Goal: Task Accomplishment & Management: Manage account settings

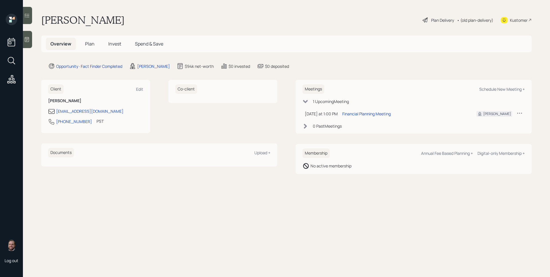
click at [93, 43] on span "Plan" at bounding box center [89, 44] width 9 height 6
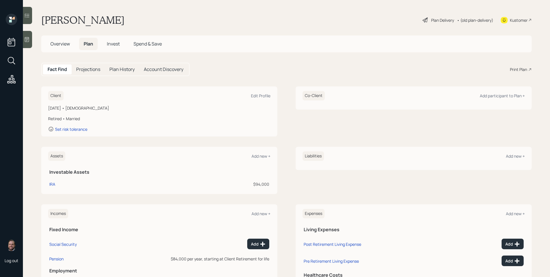
click at [29, 35] on div at bounding box center [27, 39] width 9 height 17
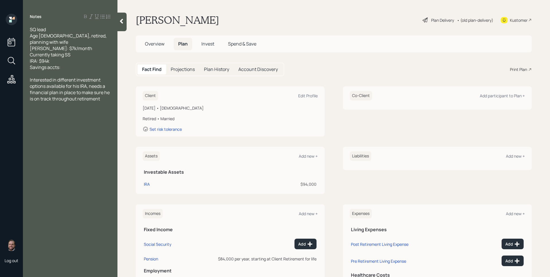
click at [157, 44] on span "Overview" at bounding box center [154, 44] width 19 height 6
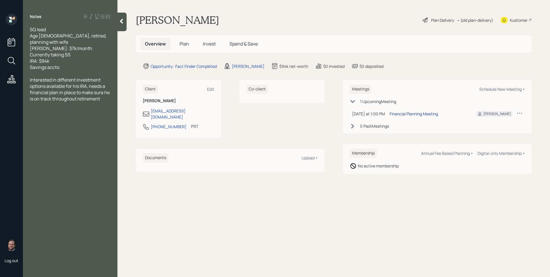
click at [425, 113] on div "Financial Planning Meeting" at bounding box center [414, 114] width 48 height 6
click at [191, 48] on h5 "Plan" at bounding box center [184, 44] width 19 height 12
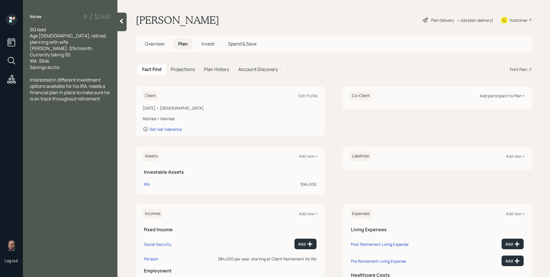
click at [492, 94] on div "Add participant to Plan +" at bounding box center [502, 95] width 45 height 5
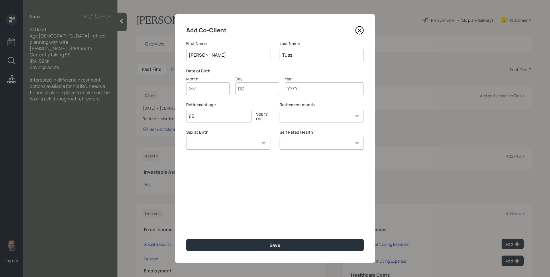
type input "[PERSON_NAME]"
type input "01"
type input "1953"
select select "1"
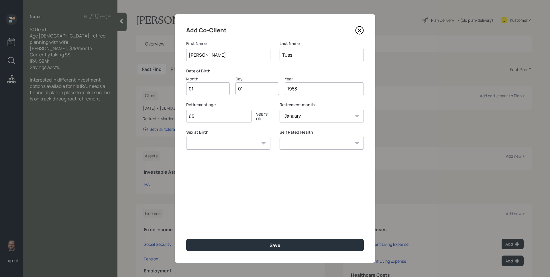
type input "1953"
click at [186, 239] on button "Save" at bounding box center [275, 245] width 178 height 12
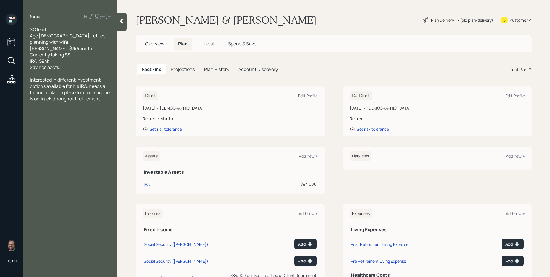
click at [314, 49] on div "Overview Plan Invest Spend & Save" at bounding box center [334, 44] width 396 height 17
click at [335, 86] on main "Craig & Barbara Tuss Plan Delivery • (old plan-delivery) Kustomer Overview Plan…" at bounding box center [333, 138] width 433 height 277
click at [158, 43] on span "Overview" at bounding box center [154, 44] width 19 height 6
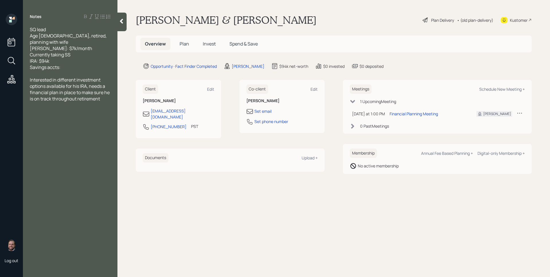
click at [182, 43] on span "Plan" at bounding box center [184, 44] width 9 height 6
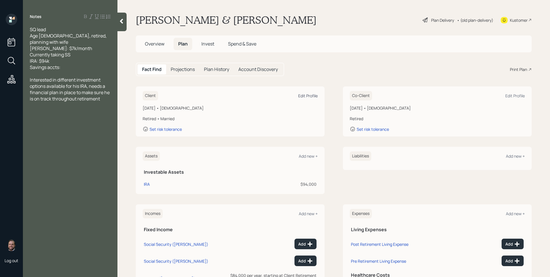
click at [306, 95] on div "Edit Profile" at bounding box center [307, 95] width 19 height 5
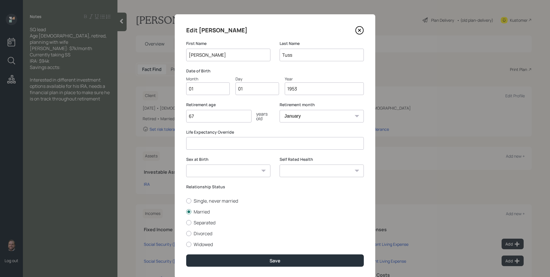
click at [233, 117] on input "67" at bounding box center [218, 116] width 65 height 13
type input "6"
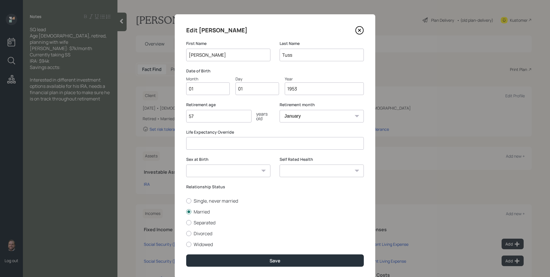
type input "57"
click at [186, 255] on button "Save" at bounding box center [275, 261] width 178 height 12
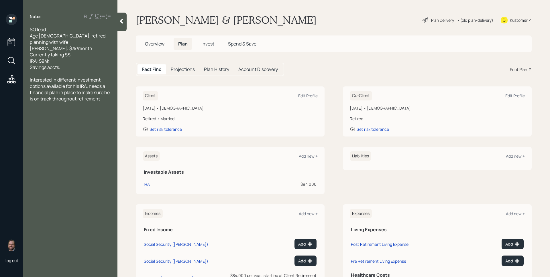
click at [327, 80] on main "Craig & Barbara Tuss Plan Delivery • (old plan-delivery) Kustomer Overview Plan…" at bounding box center [333, 138] width 433 height 277
click at [325, 108] on div "Client Edit Profile January 1, 1953 • 72 years old Retired • Married Set risk t…" at bounding box center [334, 112] width 396 height 50
click at [308, 96] on div "Edit Profile" at bounding box center [307, 95] width 19 height 5
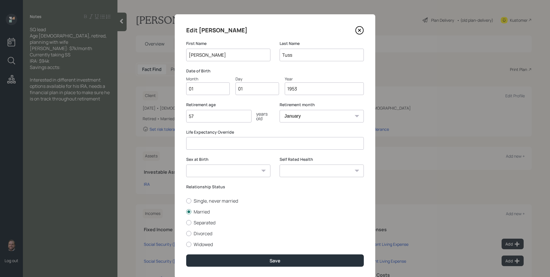
click at [213, 86] on input "01" at bounding box center [208, 89] width 44 height 13
type input "02"
click at [290, 114] on select "January February March April May June July August September October November De…" at bounding box center [322, 116] width 84 height 13
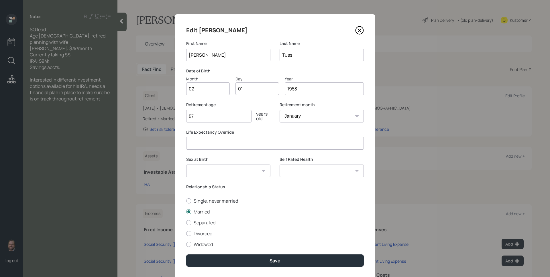
select select "2"
click at [280, 110] on select "January February March April May June July August September October November De…" at bounding box center [322, 116] width 84 height 13
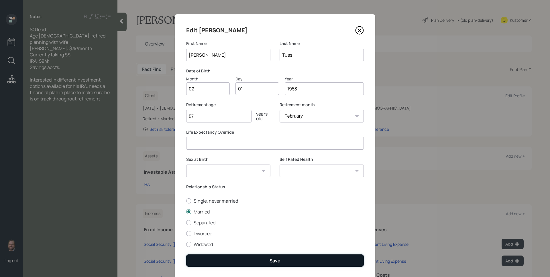
click at [291, 264] on button "Save" at bounding box center [275, 261] width 178 height 12
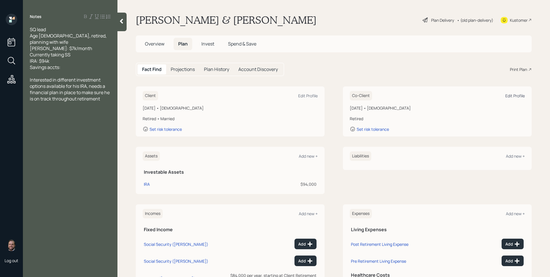
click at [507, 95] on div "Edit Profile" at bounding box center [514, 95] width 19 height 5
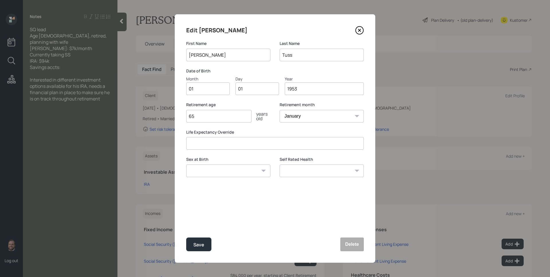
click at [207, 91] on input "01" at bounding box center [208, 89] width 44 height 13
type input "10"
click at [316, 87] on input "1953" at bounding box center [324, 89] width 79 height 13
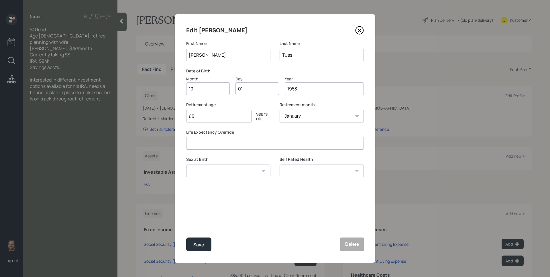
click at [316, 87] on input "1953" at bounding box center [324, 89] width 79 height 13
type input "1952"
click at [186, 238] on button "Save" at bounding box center [198, 245] width 25 height 14
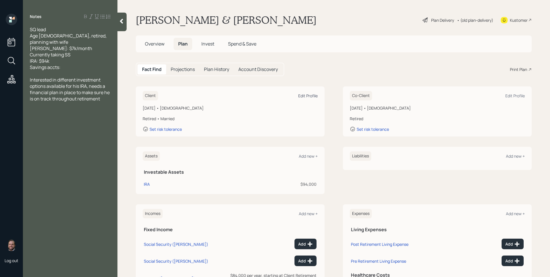
click at [309, 97] on div "Edit Profile" at bounding box center [307, 95] width 19 height 5
select select "2"
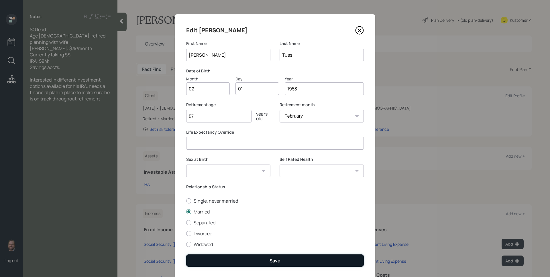
drag, startPoint x: 302, startPoint y: 260, endPoint x: 311, endPoint y: 255, distance: 10.4
click at [302, 260] on button "Save" at bounding box center [275, 261] width 178 height 12
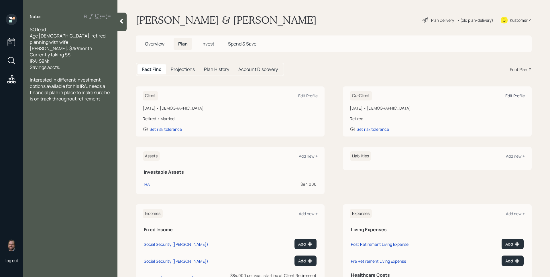
click at [506, 95] on div "Edit Profile" at bounding box center [514, 95] width 19 height 5
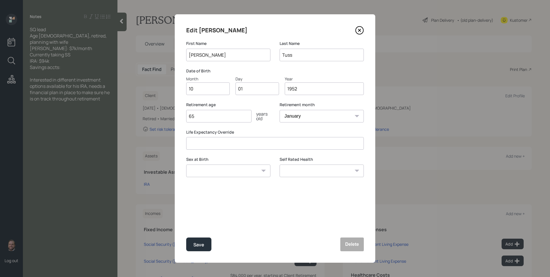
click at [266, 116] on div "years old" at bounding box center [261, 116] width 19 height 9
click at [216, 114] on input "65" at bounding box center [218, 116] width 65 height 13
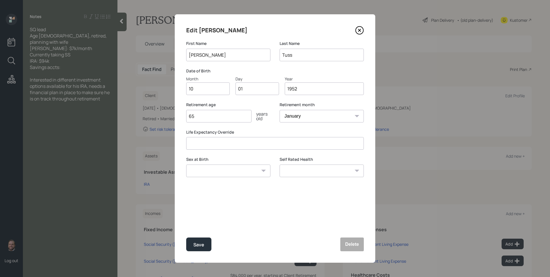
click at [219, 119] on input "65" at bounding box center [218, 116] width 65 height 13
click at [221, 118] on input "65" at bounding box center [218, 116] width 65 height 13
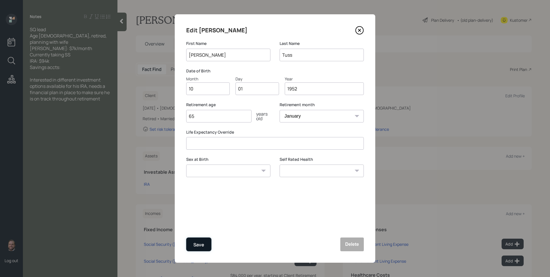
click at [209, 247] on button "Save" at bounding box center [198, 245] width 25 height 14
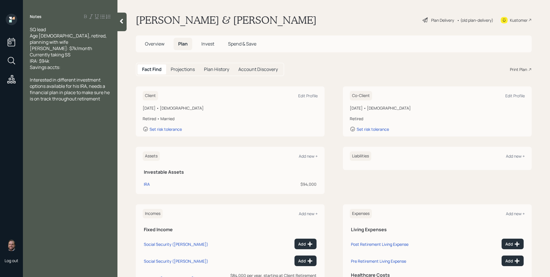
click at [431, 20] on div "Plan Delivery" at bounding box center [442, 20] width 23 height 6
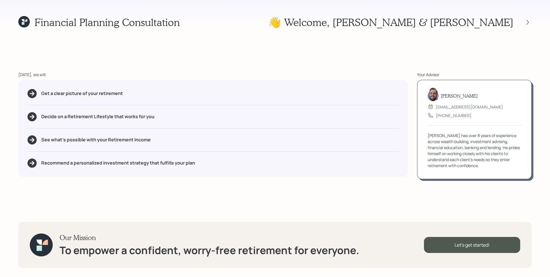
click at [420, 55] on div "Financial Planning Consultation 👋 Welcome , Craig & Barbara Today, we will: Get…" at bounding box center [275, 138] width 550 height 277
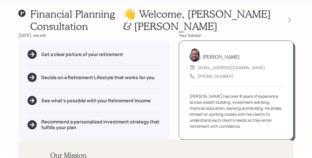
scroll to position [9, 0]
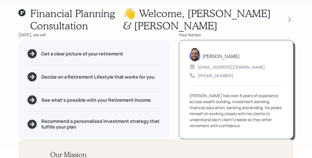
click at [275, 28] on div "👋 Welcome , Craig & Barbara" at bounding box center [208, 19] width 170 height 25
click at [290, 21] on icon at bounding box center [289, 20] width 6 height 6
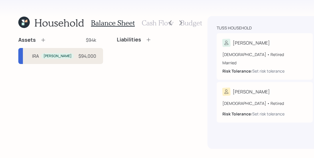
click at [78, 55] on div "$94,000" at bounding box center [87, 56] width 18 height 7
select select "ira"
select select "balanced"
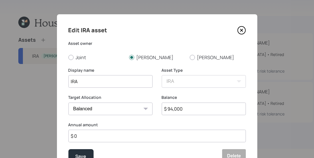
click at [189, 110] on input "$ 94,000" at bounding box center [204, 109] width 84 height 13
type input "$ 82,000"
click at [68, 80] on input "IRA" at bounding box center [110, 81] width 84 height 13
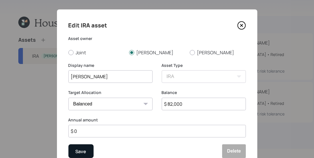
type input "[PERSON_NAME]"
click at [85, 149] on button "Save" at bounding box center [80, 152] width 25 height 14
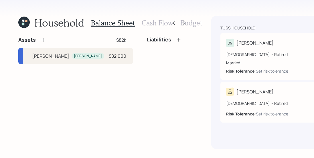
click at [90, 99] on div "Assets $82k Craig's IRA Craig $82,000 Liabilities" at bounding box center [103, 93] width 170 height 113
click at [43, 39] on icon at bounding box center [43, 40] width 6 height 6
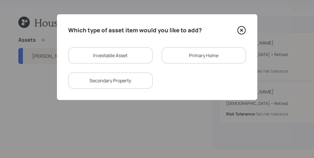
click at [131, 57] on div "Investable Asset" at bounding box center [110, 56] width 84 height 16
select select "taxable"
select select "balanced"
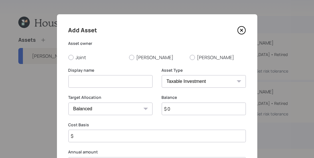
click at [97, 85] on input at bounding box center [110, 81] width 84 height 13
type input "Savings"
click at [192, 54] on label "[PERSON_NAME]" at bounding box center [218, 57] width 56 height 6
click at [190, 57] on input "[PERSON_NAME]" at bounding box center [190, 57] width 0 height 0
radio input "true"
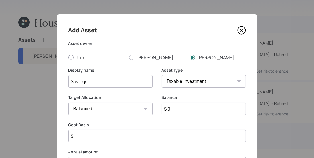
click at [186, 78] on select "SEP IRA IRA Roth IRA 401(k) Roth 401(k) 403(b) Roth 403(b) 457(b) Roth 457(b) H…" at bounding box center [204, 81] width 84 height 13
select select "emergency_fund"
click at [162, 75] on select "SEP IRA IRA Roth IRA 401(k) Roth 401(k) 403(b) Roth 403(b) 457(b) Roth 457(b) H…" at bounding box center [204, 81] width 84 height 13
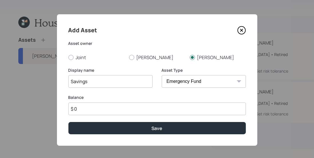
click at [190, 96] on label "Balance" at bounding box center [157, 98] width 178 height 6
click at [70, 80] on input "Savings" at bounding box center [110, 81] width 84 height 13
type input "[PERSON_NAME]'s Savings"
click at [118, 108] on input "$ 0" at bounding box center [157, 109] width 178 height 13
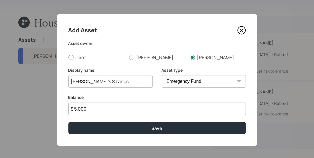
type input "$ 5,000"
click at [68, 122] on button "Save" at bounding box center [157, 128] width 178 height 12
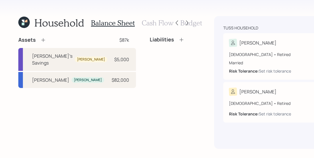
click at [41, 39] on icon at bounding box center [43, 40] width 6 height 6
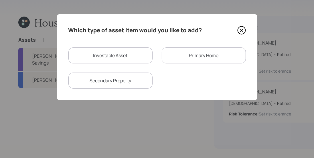
click at [121, 53] on div "Investable Asset" at bounding box center [110, 56] width 84 height 16
select select "taxable"
select select "balanced"
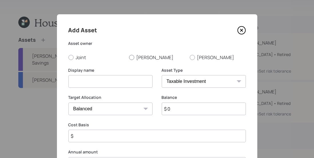
click at [138, 56] on label "[PERSON_NAME]" at bounding box center [157, 57] width 56 height 6
click at [129, 57] on input "[PERSON_NAME]" at bounding box center [129, 57] width 0 height 0
radio input "true"
click at [107, 76] on input at bounding box center [110, 81] width 84 height 13
type input "[PERSON_NAME] Savings"
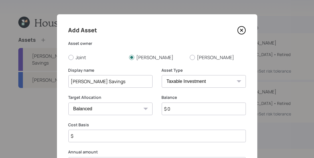
click at [227, 79] on select "SEP IRA IRA Roth IRA 401(k) Roth 401(k) 403(b) Roth 403(b) 457(b) Roth 457(b) H…" at bounding box center [204, 81] width 84 height 13
select select "emergency_fund"
click at [162, 75] on select "SEP IRA IRA Roth IRA 401(k) Roth 401(k) 403(b) Roth 403(b) 457(b) Roth 457(b) H…" at bounding box center [204, 81] width 84 height 13
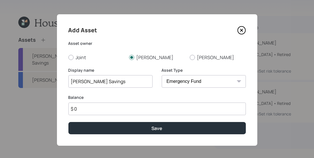
click at [179, 113] on input "$ 0" at bounding box center [157, 109] width 178 height 13
type input "$ 2,500"
click at [68, 122] on button "Save" at bounding box center [157, 128] width 178 height 12
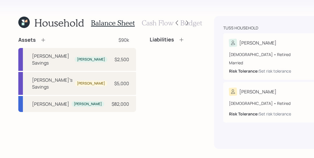
click at [39, 37] on div "Assets" at bounding box center [32, 40] width 28 height 7
click at [42, 39] on icon at bounding box center [43, 40] width 6 height 6
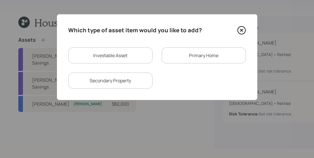
click at [183, 56] on div "Primary Home" at bounding box center [204, 56] width 84 height 16
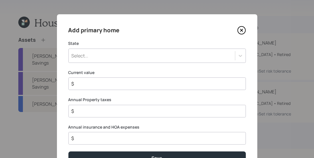
click at [139, 52] on div "Select..." at bounding box center [152, 56] width 166 height 10
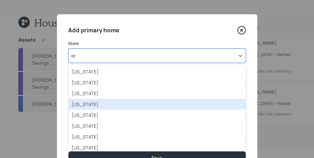
type input "ore"
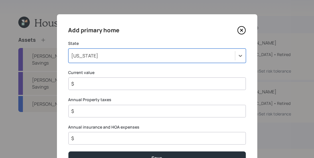
click at [114, 70] on label "Current value" at bounding box center [157, 73] width 178 height 6
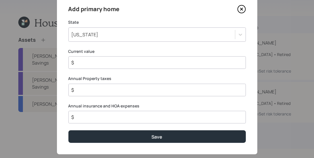
scroll to position [23, 0]
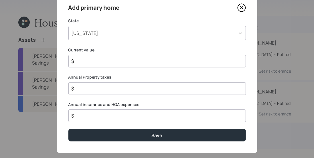
click at [110, 61] on input "$" at bounding box center [155, 61] width 168 height 7
click at [111, 63] on input "$" at bounding box center [155, 61] width 168 height 7
click at [111, 64] on input "$" at bounding box center [155, 61] width 168 height 7
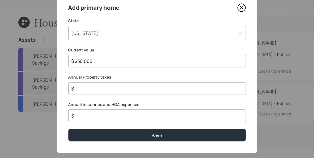
type input "$ 250,000"
click at [115, 76] on label "Annual Property taxes" at bounding box center [157, 77] width 178 height 6
click at [81, 90] on input "$" at bounding box center [155, 88] width 168 height 7
drag, startPoint x: 88, startPoint y: 115, endPoint x: 85, endPoint y: 99, distance: 15.7
click at [88, 115] on input "$" at bounding box center [155, 116] width 168 height 7
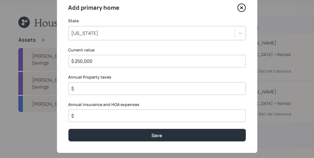
click at [82, 86] on input "$" at bounding box center [155, 88] width 168 height 7
click at [85, 101] on div "Add primary home State Oregon Current value $ 250,000 Annual Property taxes $ A…" at bounding box center [157, 73] width 201 height 162
click at [92, 91] on input "$" at bounding box center [155, 88] width 168 height 7
type input "$ 3,000"
click at [93, 116] on input "$" at bounding box center [155, 116] width 168 height 7
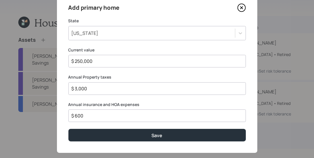
type input "$ 600"
click at [162, 125] on div "Add primary home State Oregon Current value $ 250,000 Annual Property taxes $ 3…" at bounding box center [157, 73] width 201 height 162
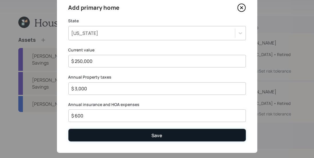
click at [164, 133] on button "Save" at bounding box center [157, 135] width 178 height 12
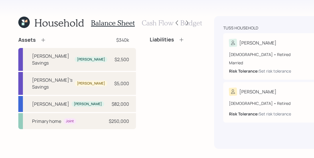
click at [179, 40] on icon at bounding box center [182, 40] width 6 height 6
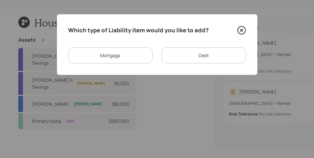
click at [192, 58] on div "Debt" at bounding box center [204, 56] width 84 height 16
select select "credit_card"
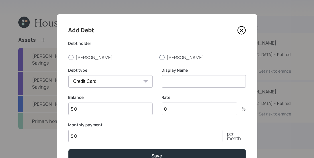
click at [160, 57] on div at bounding box center [162, 57] width 5 height 5
click at [159, 57] on input "[PERSON_NAME]" at bounding box center [159, 57] width 0 height 0
radio input "true"
click at [123, 81] on select "Car Credit Card Medical Student Other" at bounding box center [110, 81] width 84 height 13
select select "medical"
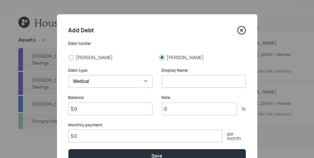
click at [68, 75] on select "Car Credit Card Medical Student Other" at bounding box center [110, 81] width 84 height 13
click at [171, 84] on input at bounding box center [204, 81] width 84 height 13
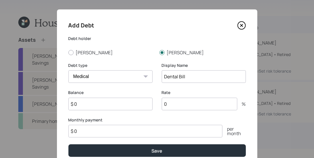
scroll to position [5, 0]
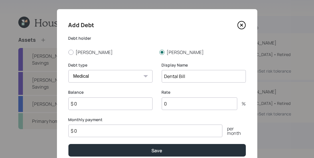
type input "Dental Bill"
click at [108, 104] on input "$ 0" at bounding box center [110, 104] width 84 height 13
type input "$ 7,000"
click at [197, 75] on input "Dental Bill" at bounding box center [204, 76] width 84 height 13
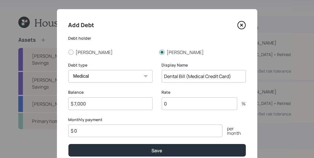
type input "Dental Bill (Medical Credit Card)"
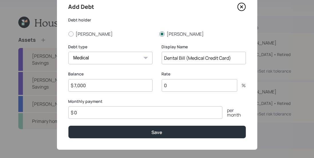
scroll to position [25, 0]
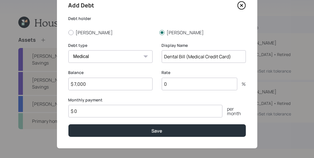
click at [161, 111] on input "$ 0" at bounding box center [145, 111] width 154 height 13
type input "$ 400"
drag, startPoint x: 191, startPoint y: 88, endPoint x: 160, endPoint y: 83, distance: 30.8
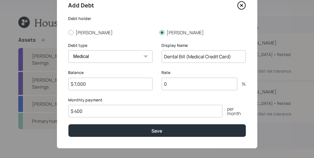
click at [160, 83] on div "Balance $ 7,000 Rate 0 %" at bounding box center [157, 84] width 178 height 28
click at [171, 98] on label "Monthly payment" at bounding box center [157, 100] width 178 height 6
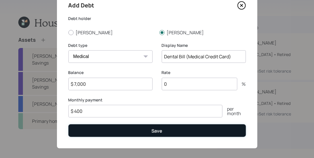
click at [146, 137] on button "Save" at bounding box center [157, 131] width 178 height 12
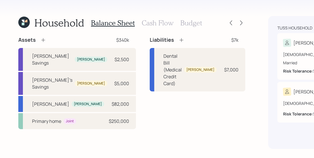
click at [152, 23] on h3 "Cash Flow" at bounding box center [158, 23] width 32 height 8
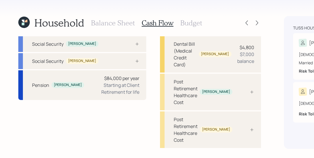
scroll to position [60, 0]
click at [58, 100] on div "Pension Craig $84,000 per year Starting at Client Retirement for life" at bounding box center [82, 85] width 128 height 30
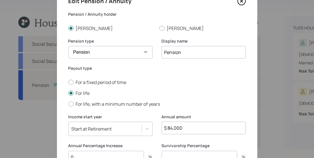
scroll to position [30, 0]
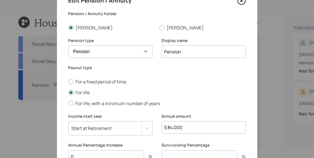
click at [164, 51] on input "Pension" at bounding box center [204, 52] width 84 height 13
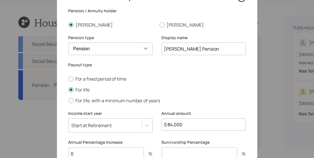
scroll to position [35, 0]
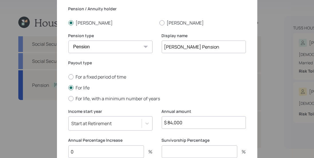
type input "Craig's Pension"
click at [188, 125] on input "$ 84,000" at bounding box center [204, 123] width 84 height 13
click at [188, 124] on input "$ 84,000" at bounding box center [204, 123] width 84 height 13
click at [179, 122] on input "$ 84,000" at bounding box center [204, 123] width 84 height 13
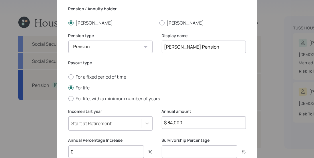
click at [179, 122] on input "$ 84,000" at bounding box center [204, 123] width 84 height 13
type input "$ 93,600"
click at [134, 109] on label "Income start year" at bounding box center [110, 112] width 84 height 6
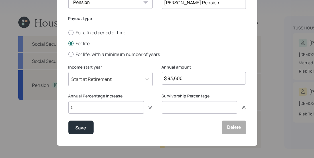
scroll to position [81, 0]
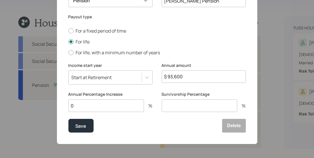
click at [156, 95] on div "Annual Percentage Increase 0 % Survivorship Percentage %" at bounding box center [157, 106] width 178 height 28
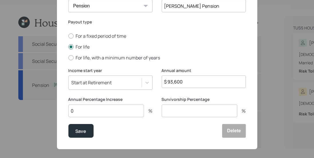
scroll to position [74, 0]
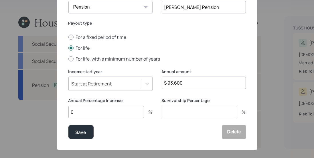
click at [103, 110] on input "0" at bounding box center [106, 112] width 76 height 13
type input "3"
click at [148, 102] on label "Annual Percentage Increase" at bounding box center [110, 101] width 84 height 6
click at [170, 111] on input "number" at bounding box center [200, 112] width 76 height 13
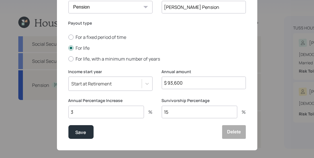
type input "15"
click at [168, 143] on div "Edit Pension / Annuity Pension / Annuity holder Craig Barbara Pension type Pens…" at bounding box center [157, 45] width 201 height 211
click at [164, 138] on div "Save Delete" at bounding box center [157, 132] width 178 height 14
click at [85, 130] on div "Save" at bounding box center [81, 133] width 11 height 8
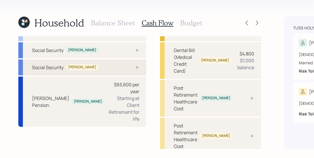
scroll to position [51, 0]
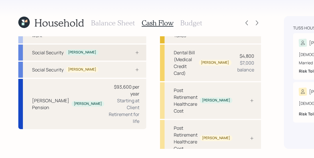
click at [135, 55] on icon at bounding box center [137, 52] width 5 height 5
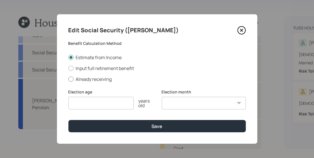
click at [103, 79] on label "Already receiving" at bounding box center [157, 79] width 178 height 6
click at [68, 79] on input "Already receiving" at bounding box center [68, 79] width 0 height 0
radio input "true"
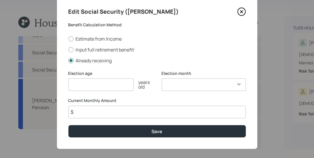
scroll to position [24, 0]
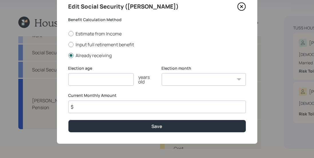
click at [107, 105] on input "$" at bounding box center [157, 107] width 178 height 13
type input "$ 1,409"
click at [154, 62] on div "Edit Social Security (Craig) Benefit Calculation Method Estimate from Income In…" at bounding box center [157, 68] width 201 height 154
click at [88, 79] on input "number" at bounding box center [100, 79] width 65 height 13
click at [88, 78] on input "number" at bounding box center [100, 79] width 65 height 13
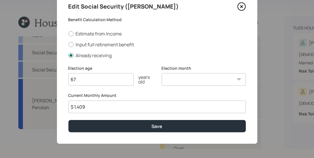
type input "67"
click at [200, 79] on select "January February March April May June July August September October November De…" at bounding box center [204, 79] width 84 height 13
select select "2"
click at [162, 73] on select "January February March April May June July August September October November De…" at bounding box center [204, 79] width 84 height 13
click at [143, 89] on div "Election age 67 years old" at bounding box center [110, 80] width 84 height 28
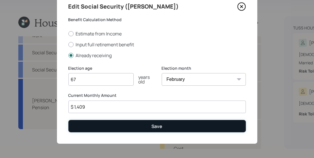
click at [154, 127] on div "Save" at bounding box center [157, 126] width 11 height 6
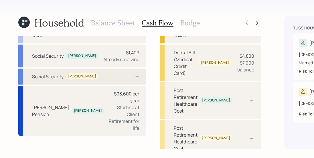
click at [135, 79] on icon at bounding box center [137, 76] width 5 height 5
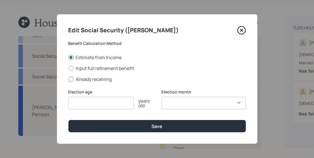
click at [83, 80] on label "Already receiving" at bounding box center [157, 79] width 178 height 6
click at [68, 79] on input "Already receiving" at bounding box center [68, 79] width 0 height 0
radio input "true"
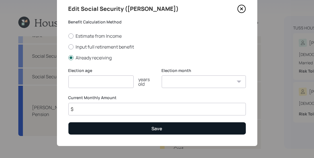
scroll to position [24, 0]
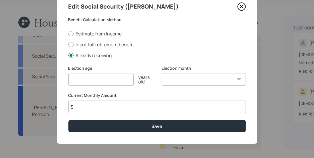
click at [99, 111] on input "$" at bounding box center [157, 107] width 178 height 13
drag, startPoint x: 73, startPoint y: 108, endPoint x: 85, endPoint y: 106, distance: 11.9
click at [85, 106] on input "$ 390" at bounding box center [157, 107] width 178 height 13
type input "$ 510"
click at [89, 80] on input "number" at bounding box center [100, 79] width 65 height 13
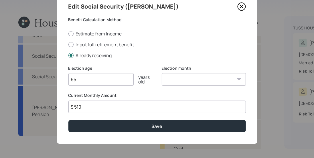
type input "65"
click at [180, 76] on select "January February March April May June July August September October November De…" at bounding box center [204, 79] width 84 height 13
select select "10"
click at [162, 73] on select "January February March April May June July August September October November De…" at bounding box center [204, 79] width 84 height 13
click at [145, 117] on div "Edit Social Security (Barbara) Benefit Calculation Method Estimate from Income …" at bounding box center [157, 68] width 201 height 154
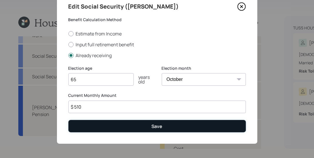
click at [131, 127] on button "Save" at bounding box center [157, 126] width 178 height 12
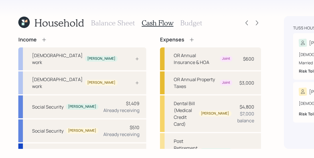
click at [43, 40] on icon at bounding box center [44, 40] width 6 height 6
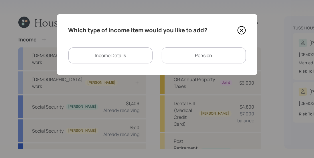
click at [113, 60] on div "Income Details" at bounding box center [110, 56] width 84 height 16
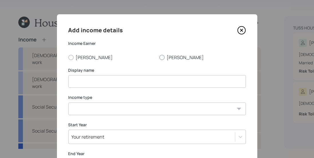
click at [165, 58] on label "[PERSON_NAME]" at bounding box center [203, 57] width 87 height 6
click at [160, 58] on input "[PERSON_NAME]" at bounding box center [159, 57] width 0 height 0
radio input "true"
click at [142, 82] on input at bounding box center [157, 81] width 178 height 13
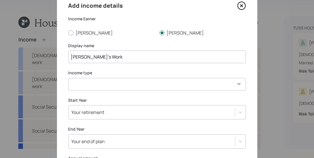
scroll to position [25, 0]
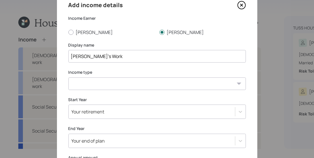
type input "Barbara's Work"
click at [106, 85] on select "Full-time work Part-time work Self employment Other" at bounding box center [157, 84] width 178 height 13
select select "part_time"
click at [68, 78] on select "Full-time work Part-time work Self employment Other" at bounding box center [157, 84] width 178 height 13
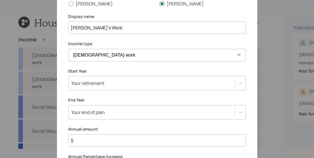
click at [93, 83] on div "Your retirement" at bounding box center [157, 83] width 178 height 14
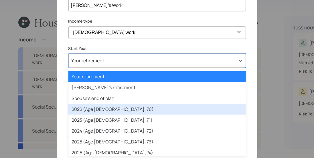
click at [98, 110] on div "2022 (Age 69, 70)" at bounding box center [157, 109] width 178 height 11
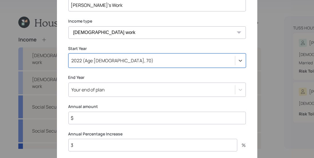
scroll to position [105, 0]
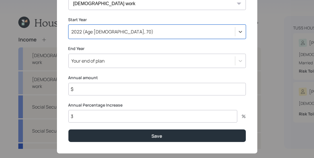
click at [102, 68] on div "Your end of plan" at bounding box center [157, 61] width 178 height 14
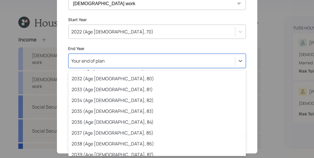
scroll to position [0, 0]
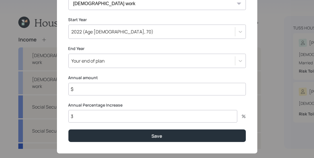
click at [169, 47] on label "End Year" at bounding box center [157, 49] width 178 height 6
click at [95, 92] on input "$" at bounding box center [157, 89] width 178 height 13
click at [94, 91] on input "$" at bounding box center [157, 89] width 178 height 13
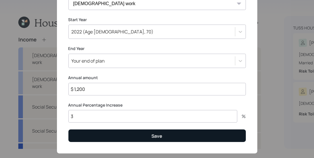
type input "$ 1,200"
click at [128, 138] on button "Save" at bounding box center [157, 136] width 178 height 12
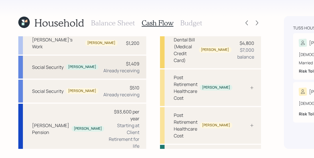
scroll to position [56, 0]
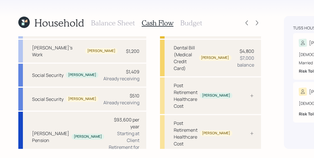
click at [107, 61] on div "Income Full-time work Craig Full-time work Barbara Barbara's Work Barbara $1,20…" at bounding box center [139, 90] width 243 height 219
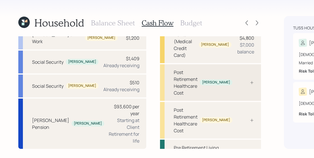
scroll to position [80, 0]
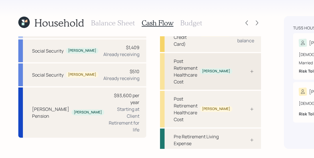
click at [174, 85] on div "Post Retirement Healthcare Cost Craig" at bounding box center [203, 72] width 59 height 28
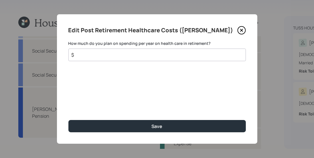
click at [109, 56] on input "$" at bounding box center [155, 55] width 168 height 7
type input "$ 2,220"
click at [68, 120] on button "Save" at bounding box center [157, 126] width 178 height 12
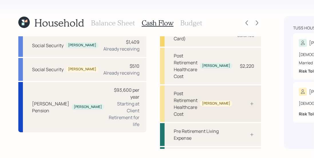
scroll to position [86, 0]
click at [171, 115] on div "Post Retirement Healthcare Cost Barbara" at bounding box center [210, 103] width 101 height 37
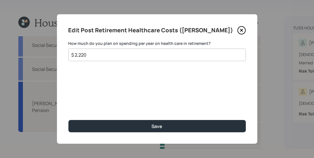
type input "$ 2,220"
click at [68, 120] on button "Save" at bounding box center [157, 126] width 178 height 12
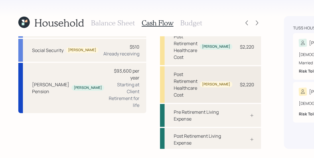
scroll to position [123, 0]
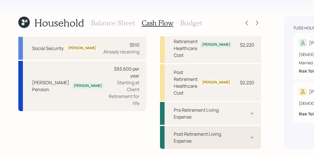
click at [237, 136] on div at bounding box center [245, 138] width 17 height 5
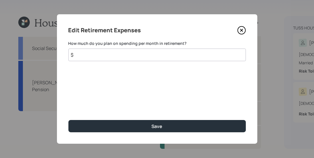
click at [114, 58] on input "$" at bounding box center [157, 55] width 178 height 13
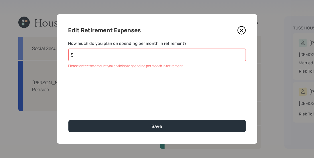
click at [239, 30] on icon at bounding box center [241, 30] width 9 height 9
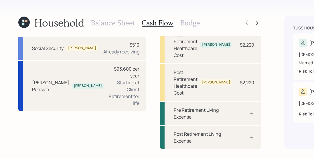
click at [181, 23] on h3 "Budget" at bounding box center [191, 23] width 22 height 8
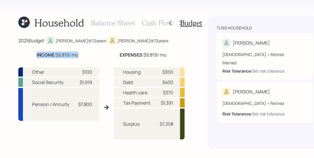
drag, startPoint x: 49, startPoint y: 54, endPoint x: 74, endPoint y: 54, distance: 25.5
click at [74, 54] on div "INCOME $9,819 / mo" at bounding box center [58, 55] width 42 height 7
click at [82, 72] on div "$100" at bounding box center [87, 72] width 10 height 7
drag, startPoint x: 116, startPoint y: 54, endPoint x: 169, endPoint y: 54, distance: 52.4
click at [169, 54] on div "EXPENSES $9,819 / mo" at bounding box center [143, 55] width 84 height 7
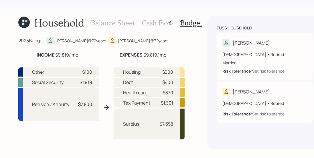
click at [169, 54] on div "EXPENSES $9,819 / mo" at bounding box center [143, 55] width 84 height 7
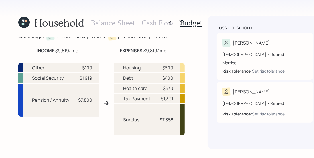
scroll to position [4, 0]
drag, startPoint x: 32, startPoint y: 70, endPoint x: 96, endPoint y: 71, distance: 63.3
click at [96, 71] on div "Other $100" at bounding box center [58, 67] width 81 height 9
click at [57, 75] on div "Social Security" at bounding box center [48, 78] width 32 height 7
drag, startPoint x: 38, startPoint y: 77, endPoint x: 93, endPoint y: 78, distance: 54.4
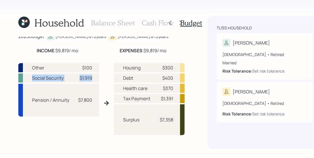
click at [93, 78] on div "Social Security $1,919" at bounding box center [58, 78] width 81 height 9
click at [80, 93] on div "Pension / Annuity $7,800" at bounding box center [58, 100] width 81 height 33
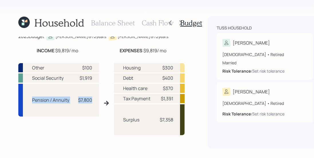
drag, startPoint x: 33, startPoint y: 97, endPoint x: 90, endPoint y: 109, distance: 58.0
click at [90, 109] on div "Pension / Annuity $7,800" at bounding box center [58, 100] width 81 height 33
click at [88, 105] on div "Pension / Annuity $7,800" at bounding box center [58, 100] width 81 height 33
drag, startPoint x: 162, startPoint y: 69, endPoint x: 169, endPoint y: 68, distance: 7.5
click at [169, 68] on div "$300" at bounding box center [167, 67] width 11 height 7
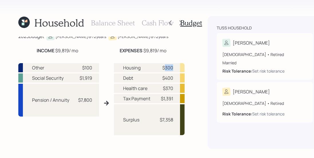
click at [169, 68] on div "$300" at bounding box center [167, 67] width 11 height 7
drag, startPoint x: 171, startPoint y: 77, endPoint x: 162, endPoint y: 78, distance: 9.0
click at [162, 78] on div "Debt $400" at bounding box center [149, 78] width 71 height 9
click at [163, 79] on div "$400" at bounding box center [167, 78] width 11 height 7
drag, startPoint x: 170, startPoint y: 88, endPoint x: 162, endPoint y: 88, distance: 8.6
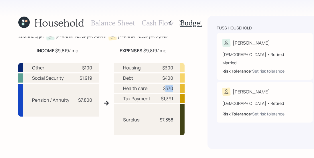
click at [162, 88] on div "Health care $370" at bounding box center [149, 88] width 71 height 9
click at [176, 57] on div "INCOME $9,819 / mo EXPENSES $9,819 / mo Other $100 Social Security $1,919 Pensi…" at bounding box center [101, 97] width 166 height 101
click at [106, 21] on h3 "Balance Sheet" at bounding box center [113, 23] width 44 height 8
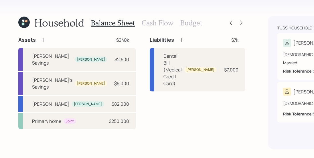
click at [179, 40] on icon at bounding box center [182, 40] width 6 height 6
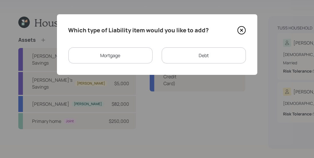
click at [191, 51] on div "Debt" at bounding box center [204, 56] width 84 height 16
select select "credit_card"
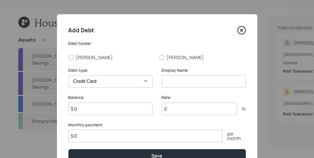
click at [193, 74] on div "Display Name" at bounding box center [204, 78] width 84 height 21
click at [206, 81] on input at bounding box center [204, 81] width 84 height 13
click at [81, 58] on label "[PERSON_NAME]" at bounding box center [111, 57] width 87 height 6
click at [68, 58] on input "[PERSON_NAME]" at bounding box center [68, 57] width 0 height 0
radio input "true"
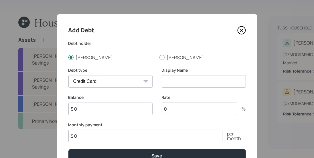
click at [184, 81] on input at bounding box center [204, 81] width 84 height 13
click at [205, 52] on div "Debt holder Craig Barbara" at bounding box center [157, 51] width 178 height 20
click at [169, 32] on div "Add Debt" at bounding box center [157, 30] width 178 height 9
click at [125, 108] on input "$ 0" at bounding box center [110, 109] width 84 height 13
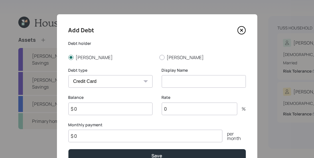
click at [125, 108] on input "$ 0" at bounding box center [110, 109] width 84 height 13
click at [127, 107] on input "$ 0" at bounding box center [110, 109] width 84 height 13
click at [218, 52] on div "Debt holder Craig Barbara" at bounding box center [157, 51] width 178 height 20
click at [168, 60] on label "[PERSON_NAME]" at bounding box center [203, 57] width 87 height 6
click at [160, 58] on input "[PERSON_NAME]" at bounding box center [159, 57] width 0 height 0
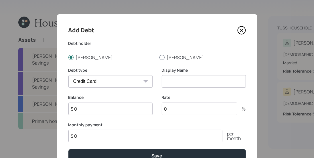
radio input "true"
click at [184, 82] on input at bounding box center [204, 81] width 84 height 13
type input "AMEX"
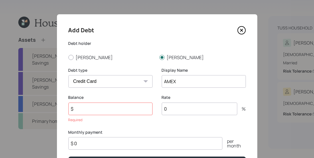
type input "$"
click at [219, 52] on div "Debt holder Craig Barbara" at bounding box center [157, 51] width 178 height 20
click at [208, 46] on label "Debt holder" at bounding box center [157, 44] width 178 height 6
click at [130, 113] on input "$" at bounding box center [110, 109] width 84 height 13
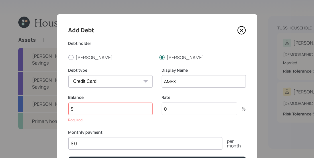
drag, startPoint x: 129, startPoint y: 110, endPoint x: 134, endPoint y: 104, distance: 6.9
click at [134, 104] on input "$" at bounding box center [110, 109] width 84 height 13
click at [134, 109] on input "$" at bounding box center [110, 109] width 84 height 13
click at [239, 33] on icon at bounding box center [241, 30] width 9 height 9
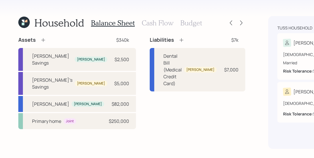
click at [179, 41] on icon at bounding box center [182, 40] width 6 height 6
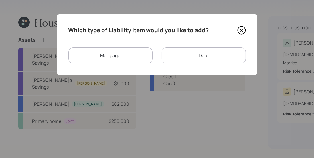
click at [186, 58] on div "Debt" at bounding box center [204, 56] width 84 height 16
select select "credit_card"
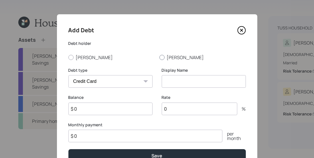
click at [166, 56] on label "[PERSON_NAME]" at bounding box center [203, 57] width 87 height 6
click at [160, 57] on input "[PERSON_NAME]" at bounding box center [159, 57] width 0 height 0
radio input "true"
click at [172, 79] on input at bounding box center [204, 81] width 84 height 13
type input "Cabella's Card (VISA)"
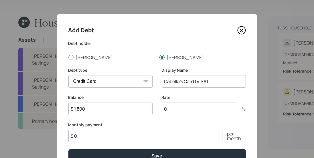
type input "$ 1,800"
type input "4"
type input "19"
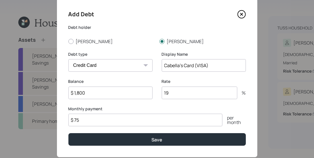
scroll to position [24, 0]
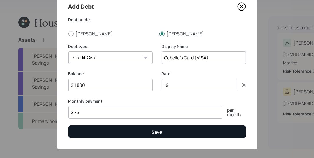
type input "$ 75"
click at [194, 133] on button "Save" at bounding box center [157, 132] width 178 height 12
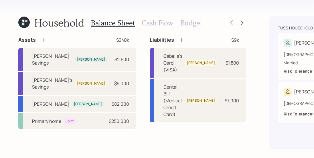
click at [179, 40] on icon at bounding box center [182, 40] width 6 height 6
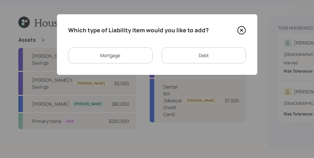
click at [189, 55] on div "Debt" at bounding box center [204, 56] width 84 height 16
select select "credit_card"
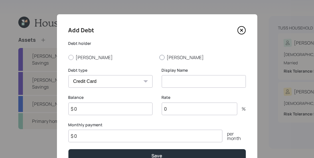
click at [170, 58] on label "[PERSON_NAME]" at bounding box center [203, 57] width 87 height 6
click at [160, 58] on input "[PERSON_NAME]" at bounding box center [159, 57] width 0 height 0
radio input "true"
click at [173, 83] on input at bounding box center [204, 81] width 84 height 13
type input "AMEX"
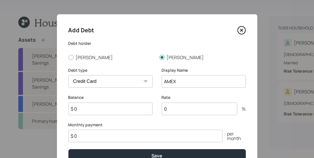
click at [111, 109] on input "$ 0" at bounding box center [110, 109] width 84 height 13
type input "$ 180"
click at [178, 107] on input "0" at bounding box center [200, 109] width 76 height 13
type input "19.4"
click at [95, 140] on input "$ 0" at bounding box center [145, 136] width 154 height 13
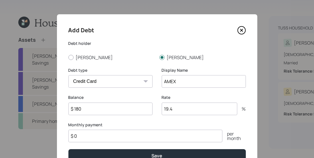
click at [95, 140] on input "$ 0" at bounding box center [145, 136] width 154 height 13
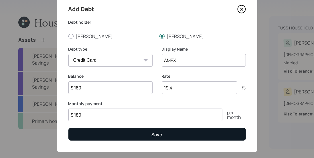
scroll to position [22, 0]
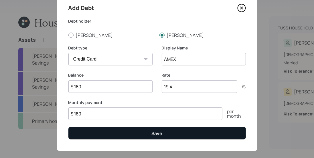
type input "$ 180"
click at [106, 133] on button "Save" at bounding box center [157, 133] width 178 height 12
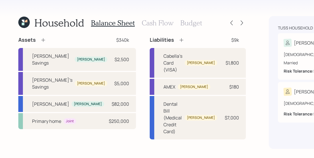
click at [198, 25] on h3 "Budget" at bounding box center [191, 23] width 22 height 8
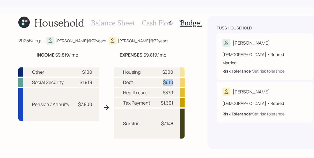
drag, startPoint x: 152, startPoint y: 83, endPoint x: 172, endPoint y: 83, distance: 20.1
click at [172, 83] on div "Debt $610" at bounding box center [149, 82] width 71 height 9
drag, startPoint x: 172, startPoint y: 94, endPoint x: 151, endPoint y: 94, distance: 21.2
click at [151, 94] on div "Health care $370" at bounding box center [149, 92] width 71 height 9
drag, startPoint x: 171, startPoint y: 103, endPoint x: 150, endPoint y: 103, distance: 21.5
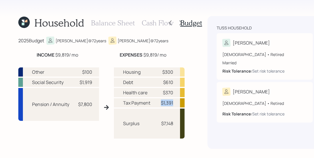
click at [150, 103] on div "Tax Payment $1,391" at bounding box center [149, 103] width 71 height 9
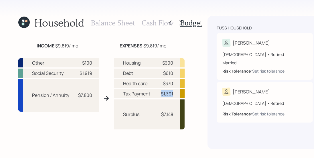
scroll to position [21, 0]
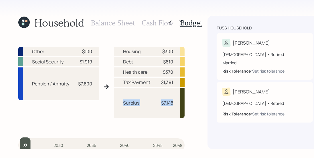
drag, startPoint x: 121, startPoint y: 105, endPoint x: 176, endPoint y: 104, distance: 55.3
click at [176, 104] on div "Surplus $7,148" at bounding box center [149, 103] width 71 height 30
click at [151, 139] on div "2025 Budget Craig @ 72 years Barbara @ 72 years INCOME $9,819 / mo EXPENSES $9,…" at bounding box center [101, 93] width 166 height 113
drag, startPoint x: 162, startPoint y: 52, endPoint x: 176, endPoint y: 53, distance: 14.1
click at [176, 53] on div "Housing $300" at bounding box center [149, 51] width 71 height 9
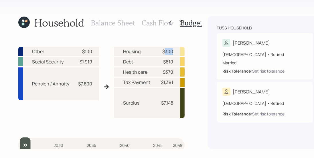
click at [149, 24] on h3 "Cash Flow" at bounding box center [158, 23] width 32 height 8
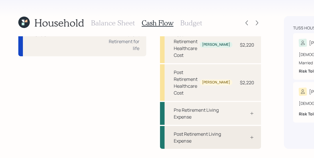
click at [174, 135] on div "Post Retirement Living Expense" at bounding box center [203, 138] width 59 height 14
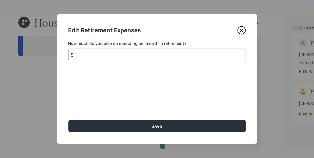
click at [131, 58] on input "$" at bounding box center [157, 55] width 178 height 13
click at [199, 56] on input "$" at bounding box center [157, 55] width 178 height 13
type input "$ 6,700"
click at [68, 120] on button "Save" at bounding box center [157, 126] width 178 height 12
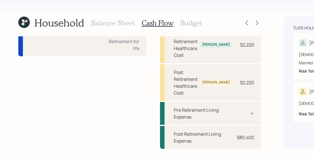
click at [180, 22] on h3 "Budget" at bounding box center [191, 23] width 22 height 8
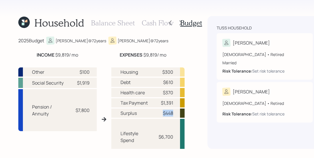
drag, startPoint x: 171, startPoint y: 113, endPoint x: 155, endPoint y: 115, distance: 15.6
click at [154, 115] on div "Surplus $448" at bounding box center [147, 113] width 73 height 9
click at [148, 21] on h3 "Cash Flow" at bounding box center [158, 23] width 32 height 8
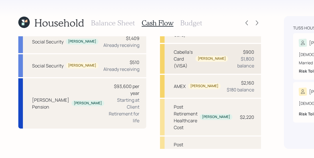
scroll to position [94, 0]
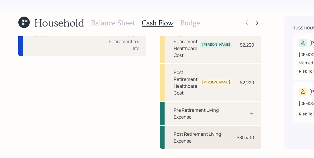
click at [237, 134] on div "$80,400" at bounding box center [245, 137] width 17 height 7
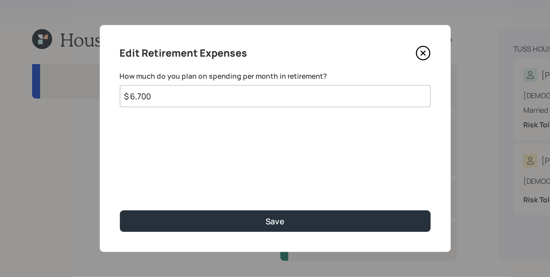
scroll to position [178, 0]
click at [135, 57] on input "$ 6,700" at bounding box center [157, 55] width 178 height 13
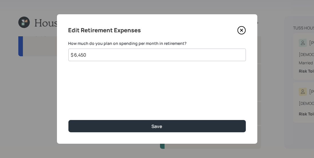
type input "$ 6,450"
click at [68, 120] on button "Save" at bounding box center [157, 126] width 178 height 12
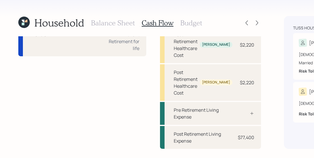
click at [180, 23] on h3 "Budget" at bounding box center [191, 23] width 22 height 8
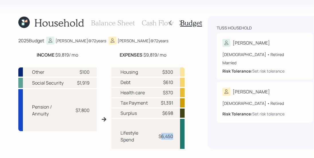
drag, startPoint x: 158, startPoint y: 136, endPoint x: 175, endPoint y: 136, distance: 17.2
click at [175, 136] on div "Lifestyle Spend $6,450" at bounding box center [147, 136] width 73 height 35
click at [174, 135] on div "Lifestyle Spend $6,450" at bounding box center [147, 136] width 73 height 35
click at [198, 81] on div "Household Balance Sheet Cash Flow Budget 2025 Budget Craig @ 72 years Barbara @…" at bounding box center [157, 79] width 314 height 158
click at [119, 23] on h3 "Balance Sheet" at bounding box center [113, 23] width 44 height 8
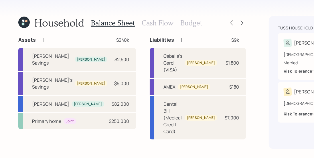
click at [150, 23] on h3 "Cash Flow" at bounding box center [158, 23] width 32 height 8
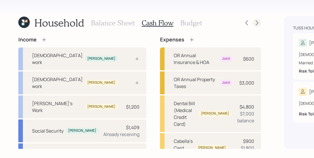
click at [254, 23] on icon at bounding box center [257, 23] width 6 height 6
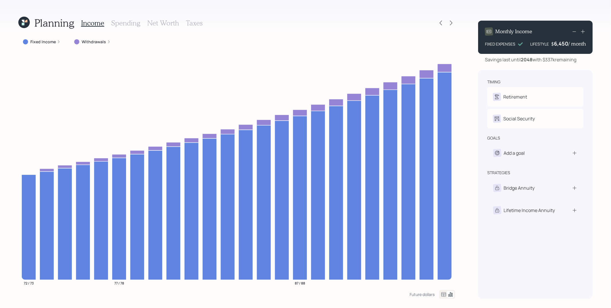
click at [125, 26] on h3 "Spending" at bounding box center [125, 23] width 29 height 8
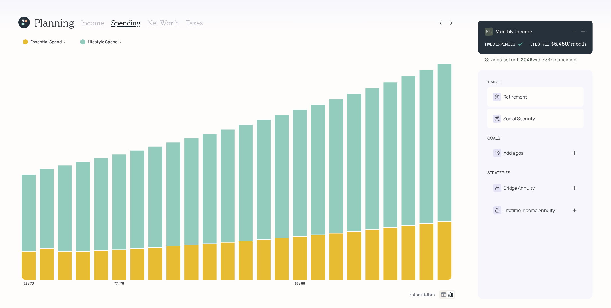
click at [59, 39] on label "Essential Spend" at bounding box center [46, 42] width 32 height 6
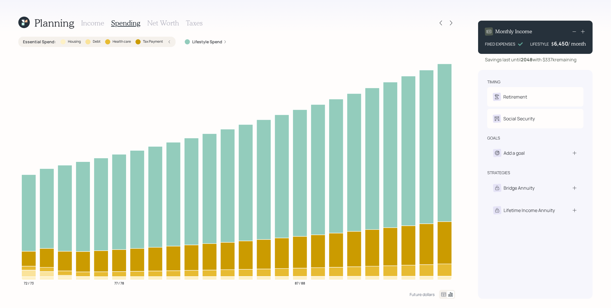
click at [166, 42] on div "Essential Spend : Housing Debt Health care Tax Payment" at bounding box center [97, 42] width 148 height 6
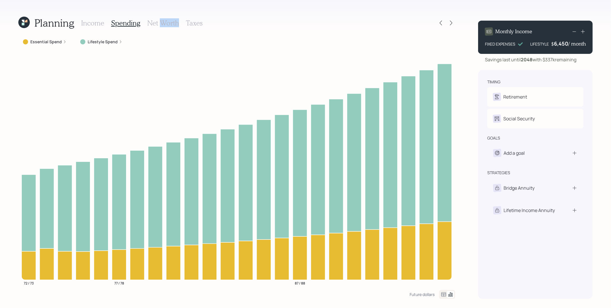
drag, startPoint x: 160, startPoint y: 24, endPoint x: 160, endPoint y: 32, distance: 8.1
click at [161, 33] on div "Planning Income Spending Net Worth Taxes Essential Spend Lifestyle Spend 72 / 7…" at bounding box center [236, 157] width 437 height 283
click at [161, 20] on h3 "Net Worth" at bounding box center [163, 23] width 32 height 8
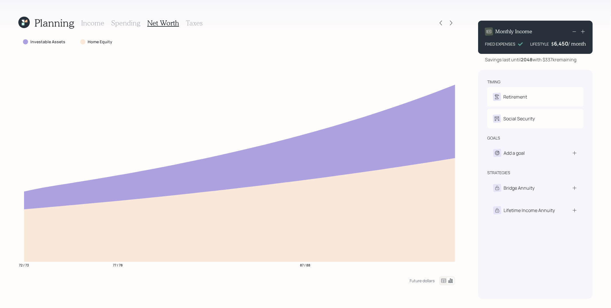
click at [199, 24] on h3 "Taxes" at bounding box center [194, 23] width 17 height 8
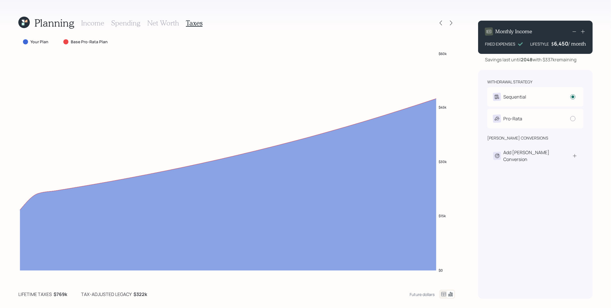
click at [162, 23] on h3 "Net Worth" at bounding box center [163, 23] width 32 height 8
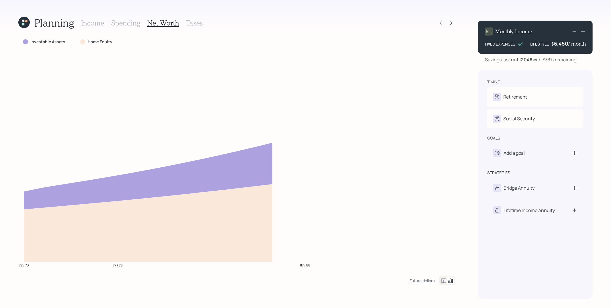
click at [120, 23] on h3 "Spending" at bounding box center [125, 23] width 29 height 8
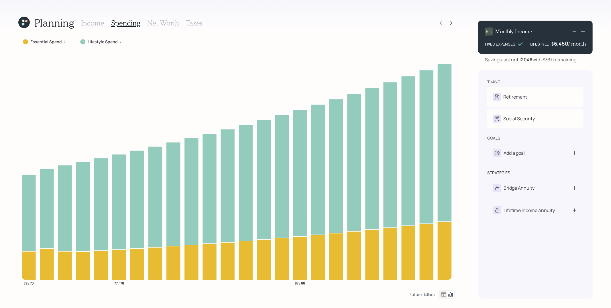
click at [96, 18] on div "Income Spending Net Worth Taxes" at bounding box center [141, 23] width 121 height 14
click at [97, 22] on h3 "Income" at bounding box center [92, 23] width 23 height 8
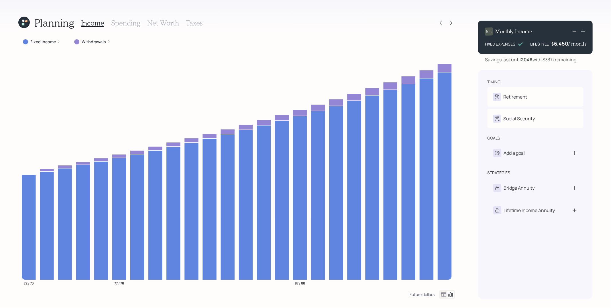
click at [474, 155] on div "Planning Income Spending Net Worth Taxes Fixed Income Withdrawals 72 / 73 77 / …" at bounding box center [305, 154] width 611 height 308
click at [23, 21] on icon at bounding box center [23, 21] width 3 height 3
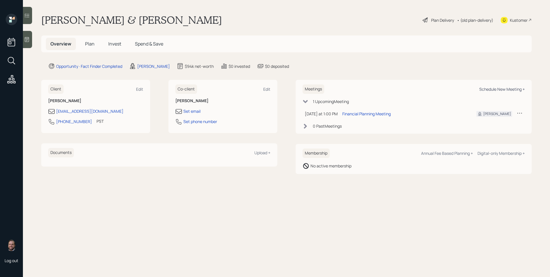
click at [518, 91] on div "Schedule New Meeting +" at bounding box center [502, 89] width 46 height 5
select select "d946c976-65aa-4529-ac9d-02c4f1114fc0"
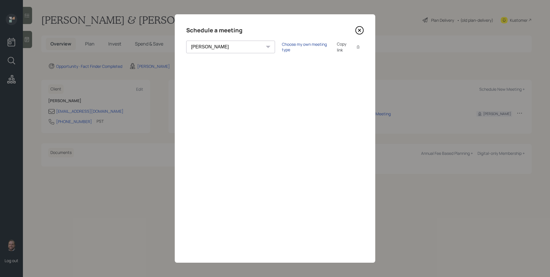
click at [282, 48] on div "Choose my own meeting type" at bounding box center [306, 47] width 48 height 11
click at [356, 29] on icon at bounding box center [360, 31] width 8 height 8
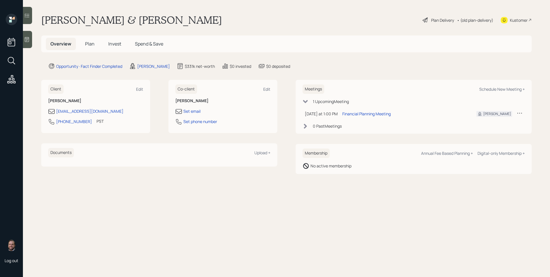
click at [83, 41] on h5 "Plan" at bounding box center [90, 44] width 19 height 12
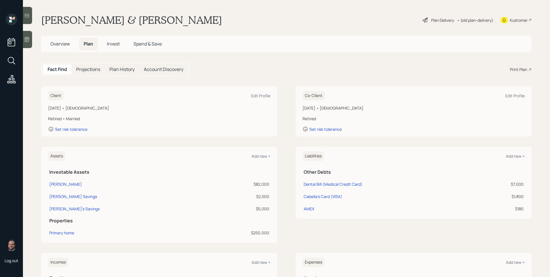
click at [517, 68] on div "Print Plan" at bounding box center [518, 69] width 17 height 6
